Goal: Check status: Check status

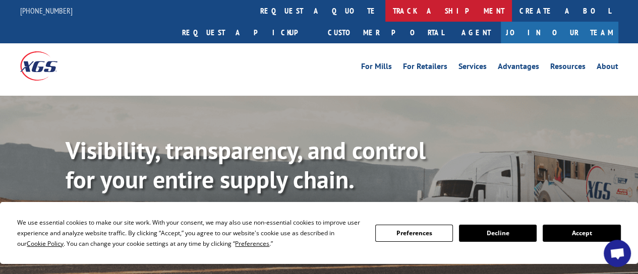
click at [385, 11] on link "track a shipment" at bounding box center [448, 11] width 127 height 22
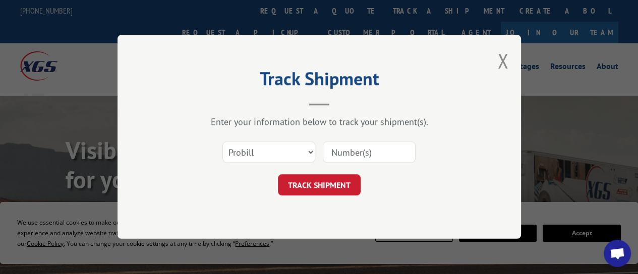
click at [361, 154] on input at bounding box center [369, 152] width 93 height 21
paste input "17489183"
type input "17489183"
click at [323, 184] on button "TRACK SHIPMENT" at bounding box center [319, 185] width 83 height 21
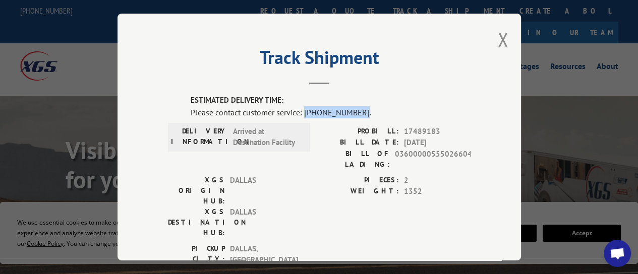
drag, startPoint x: 353, startPoint y: 106, endPoint x: 300, endPoint y: 109, distance: 53.5
click at [300, 109] on div "Please contact customer service: [PHONE_NUMBER]." at bounding box center [331, 112] width 280 height 12
copy div "[PHONE_NUMBER]"
click at [424, 186] on span "1352" at bounding box center [437, 192] width 67 height 12
click at [420, 186] on span "1352" at bounding box center [437, 192] width 67 height 12
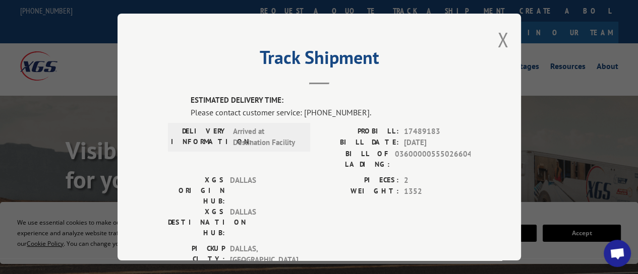
drag, startPoint x: 294, startPoint y: 217, endPoint x: 299, endPoint y: 219, distance: 5.4
click at [299, 266] on div "DELIVERY CITY: [GEOGRAPHIC_DATA] , [GEOGRAPHIC_DATA]" at bounding box center [236, 277] width 136 height 23
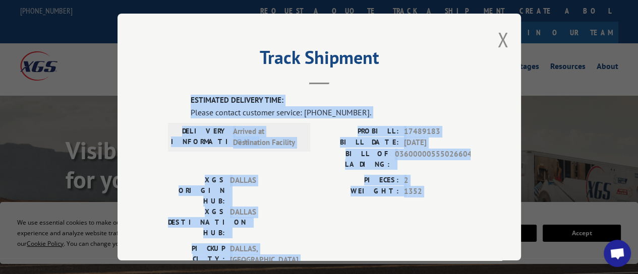
drag, startPoint x: 295, startPoint y: 216, endPoint x: 169, endPoint y: 98, distance: 172.7
click at [169, 98] on div "ESTIMATED DELIVERY TIME: Please contact customer service: [PHONE_NUMBER]. DELIV…" at bounding box center [319, 268] width 303 height 346
copy div "ESTIMATED DELIVERY TIME: Please contact customer service: [PHONE_NUMBER]. DELIV…"
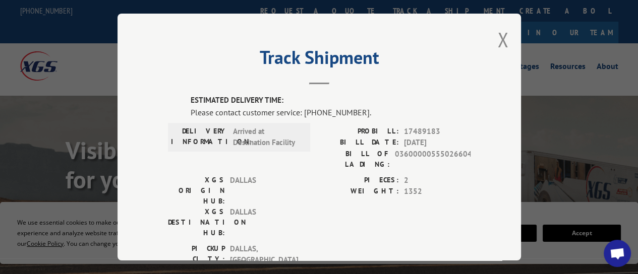
click at [454, 44] on div "Track Shipment ESTIMATED DELIVERY TIME: Please contact customer service: [PHONE…" at bounding box center [320, 137] width 404 height 247
click at [497, 36] on button "Close modal" at bounding box center [502, 39] width 11 height 27
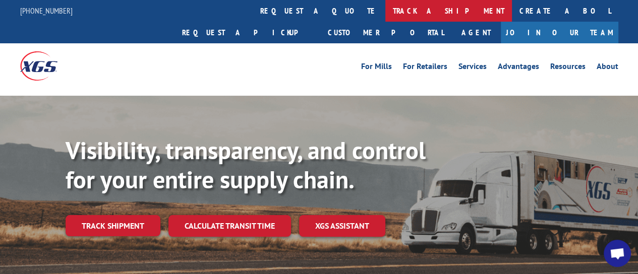
click at [385, 12] on link "track a shipment" at bounding box center [448, 11] width 127 height 22
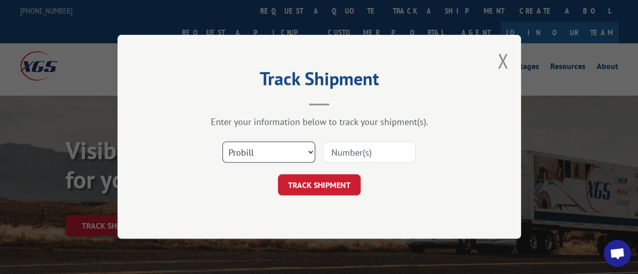
click at [310, 152] on select "Select category... Probill BOL PO" at bounding box center [268, 152] width 93 height 21
select select "po"
click at [222, 142] on select "Select category... Probill BOL PO" at bounding box center [268, 152] width 93 height 21
click at [384, 153] on input at bounding box center [369, 152] width 93 height 21
type input "9905862"
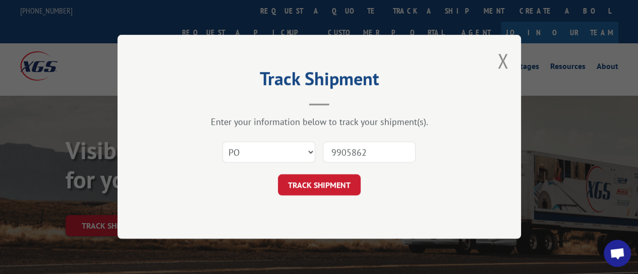
click button "TRACK SHIPMENT" at bounding box center [319, 185] width 83 height 21
